Goal: Find contact information: Find contact information

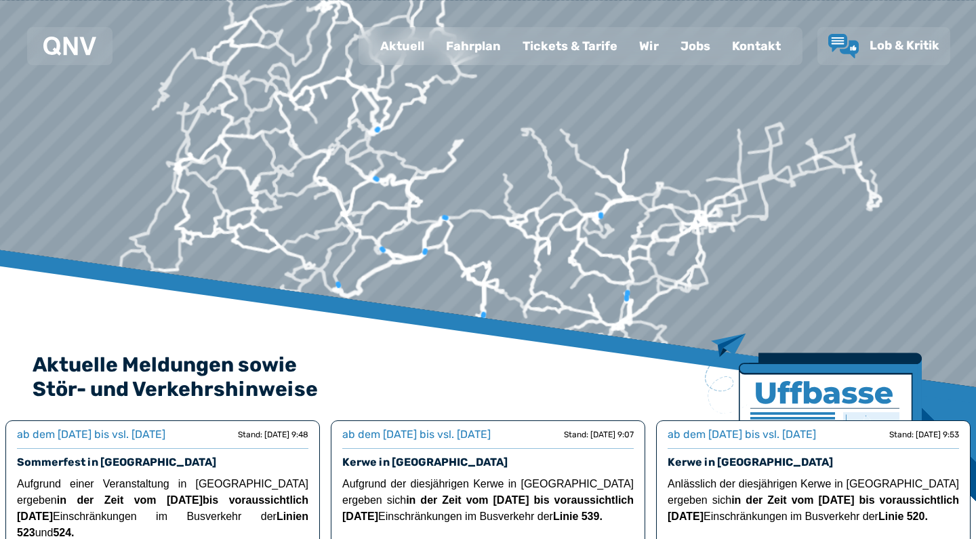
click at [901, 52] on span "Lob & Kritik" at bounding box center [904, 45] width 70 height 15
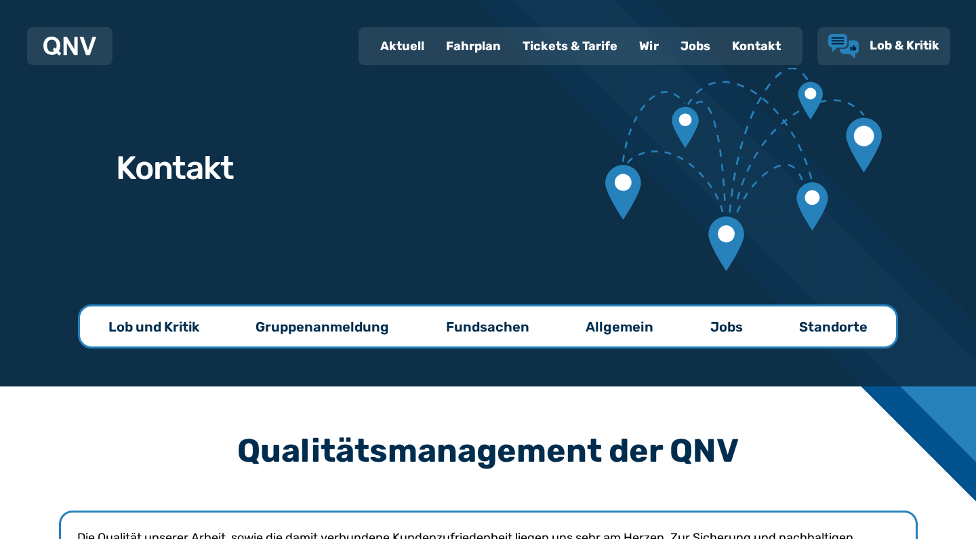
click at [892, 45] on span "Lob & Kritik" at bounding box center [904, 45] width 70 height 15
click at [886, 60] on div "Lob & Kritik" at bounding box center [883, 46] width 133 height 38
click at [886, 48] on span "Lob & Kritik" at bounding box center [904, 45] width 70 height 15
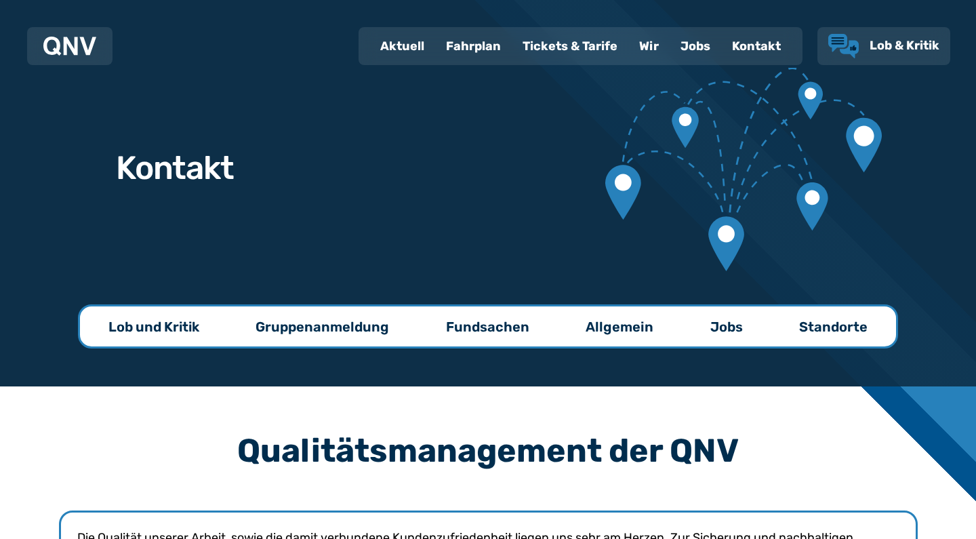
click at [886, 48] on span "Lob & Kritik" at bounding box center [904, 45] width 70 height 15
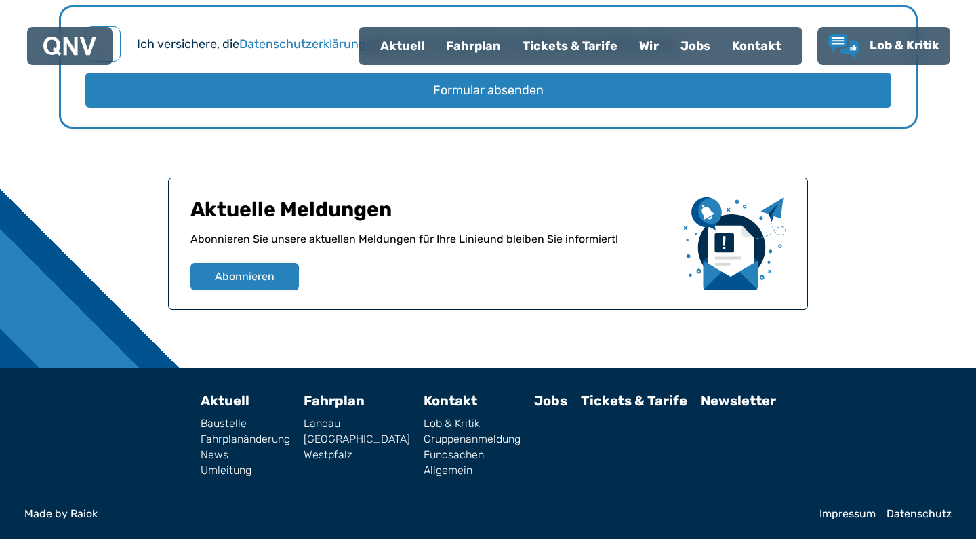
scroll to position [1826, 0]
click at [438, 427] on link "Lob & Kritik" at bounding box center [472, 423] width 97 height 11
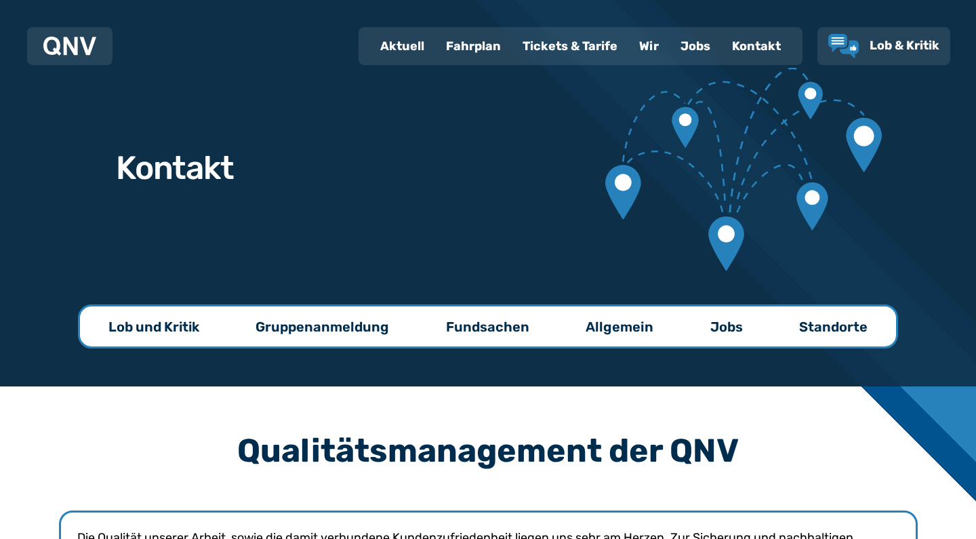
scroll to position [0, 0]
click at [747, 58] on div "Kontakt" at bounding box center [756, 45] width 70 height 35
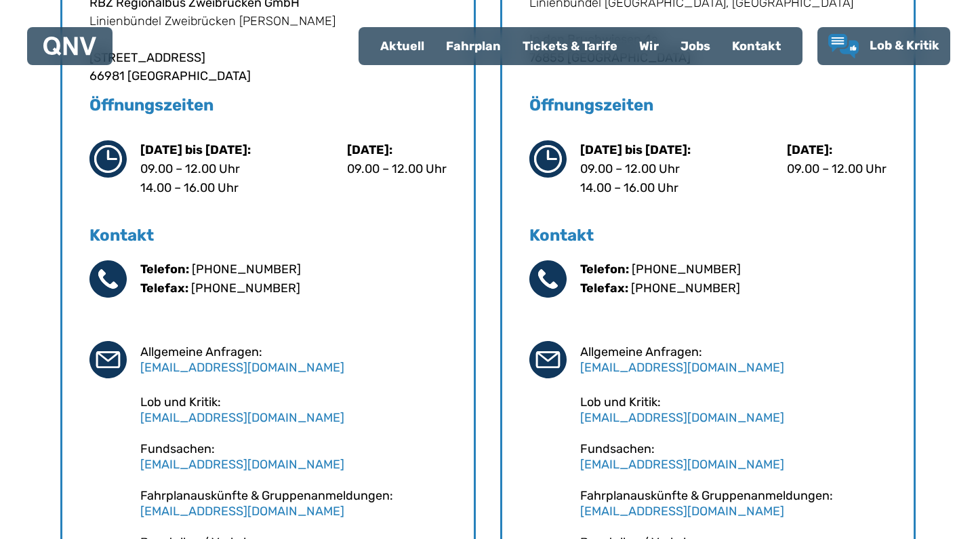
scroll to position [745, 0]
drag, startPoint x: 213, startPoint y: 418, endPoint x: 141, endPoint y: 415, distance: 71.9
click at [141, 415] on div "Lob und Kritik: [EMAIL_ADDRESS][DOMAIN_NAME]" at bounding box center [293, 410] width 306 height 30
copy link "[EMAIL_ADDRESS][DOMAIN_NAME]"
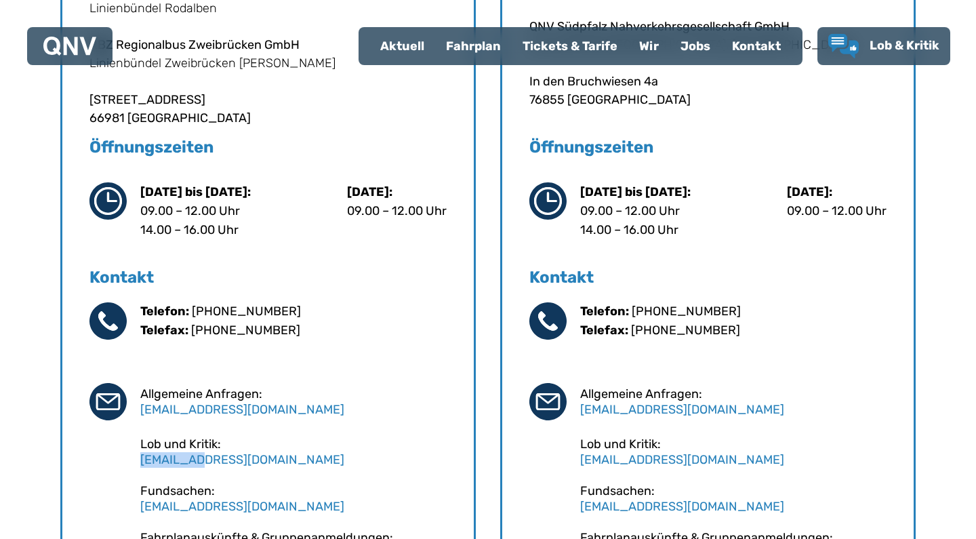
scroll to position [703, 0]
